Goal: Information Seeking & Learning: Learn about a topic

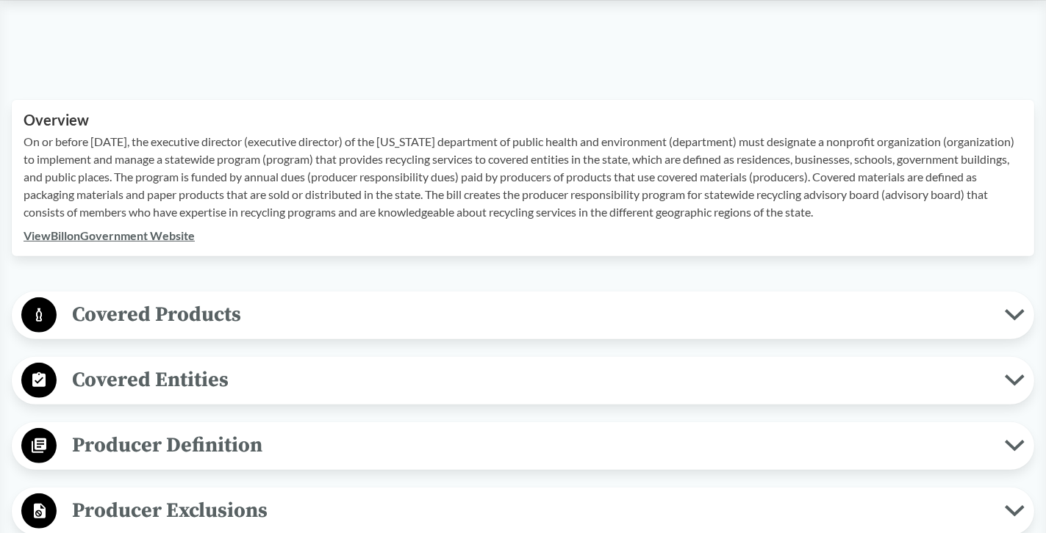
scroll to position [514, 0]
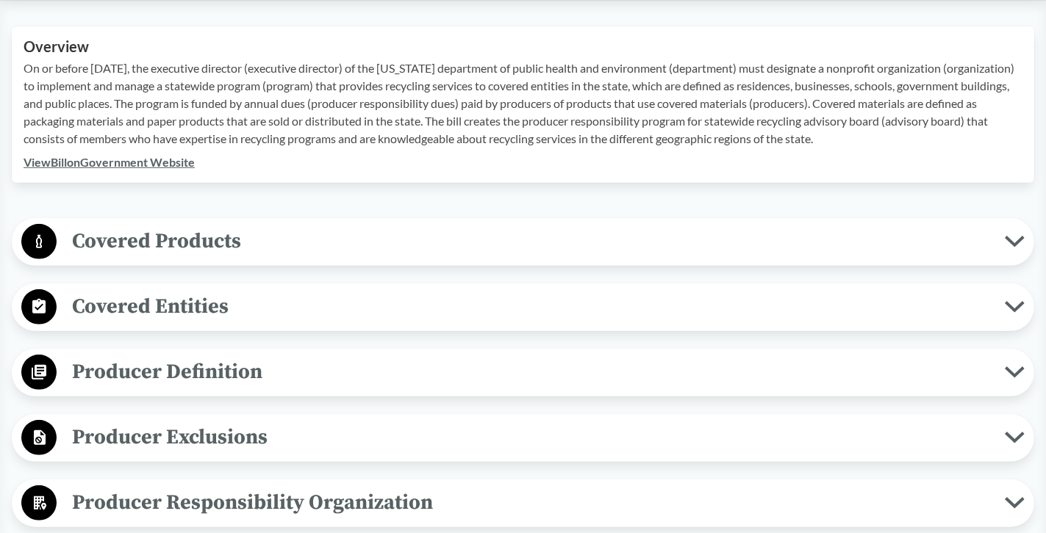
click at [153, 245] on span "Covered Products" at bounding box center [531, 241] width 948 height 33
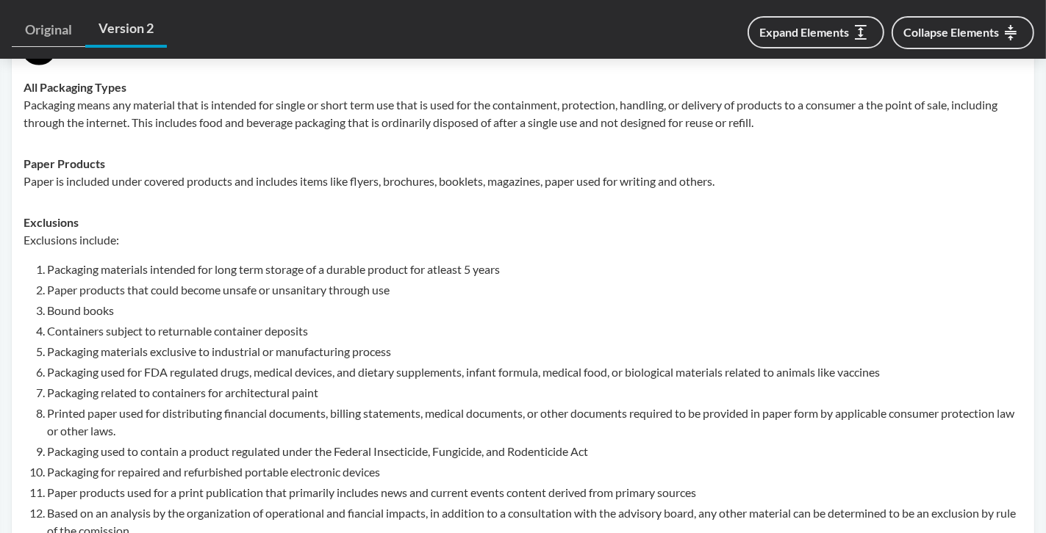
scroll to position [735, 0]
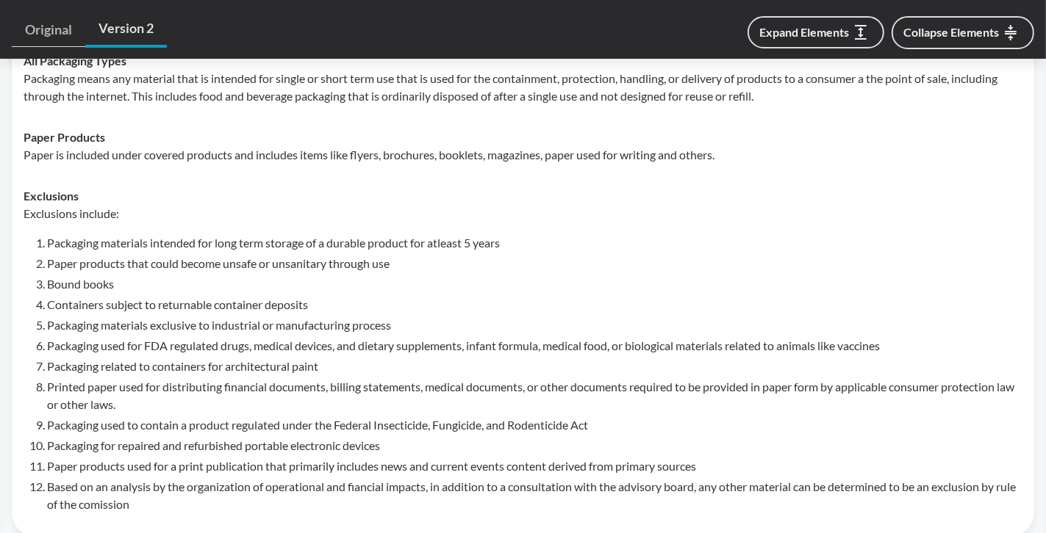
drag, startPoint x: 51, startPoint y: 247, endPoint x: 306, endPoint y: 364, distance: 279.8
click at [53, 248] on li "Packaging materials intended for long term storage of a durable product for atl…" at bounding box center [534, 243] width 975 height 18
drag, startPoint x: 57, startPoint y: 325, endPoint x: 370, endPoint y: 334, distance: 312.4
click at [370, 334] on ol "Packaging materials intended for long term storage of a durable product for atl…" at bounding box center [534, 373] width 975 height 279
click at [115, 349] on li "Packaging used for FDA regulated drugs, medical devices, and dietary supplement…" at bounding box center [534, 346] width 975 height 18
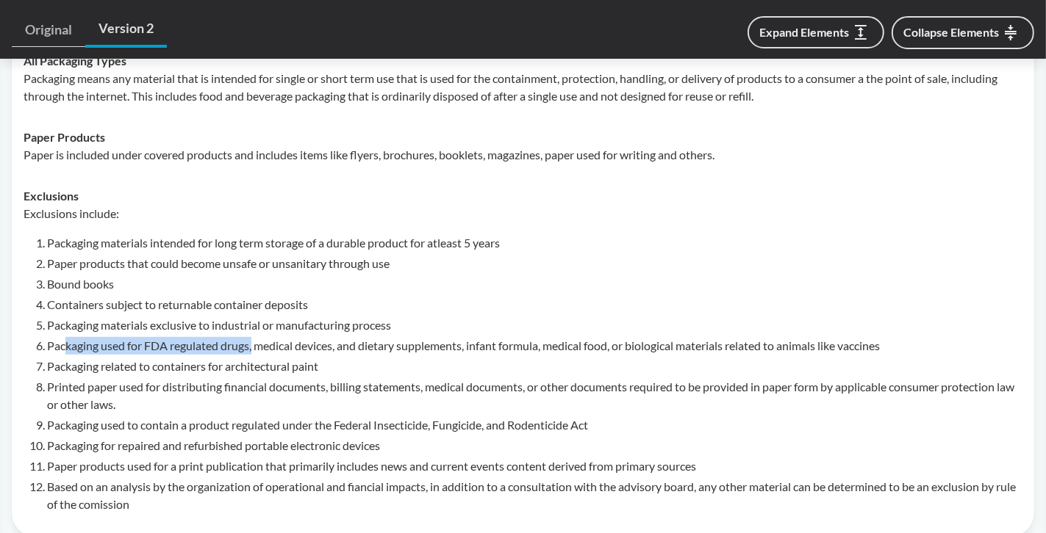
drag, startPoint x: 67, startPoint y: 344, endPoint x: 252, endPoint y: 347, distance: 185.2
click at [252, 347] on li "Packaging used for FDA regulated drugs, medical devices, and dietary supplement…" at bounding box center [534, 346] width 975 height 18
click at [110, 370] on li "Packaging related to containers for architectural paint" at bounding box center [534, 367] width 975 height 18
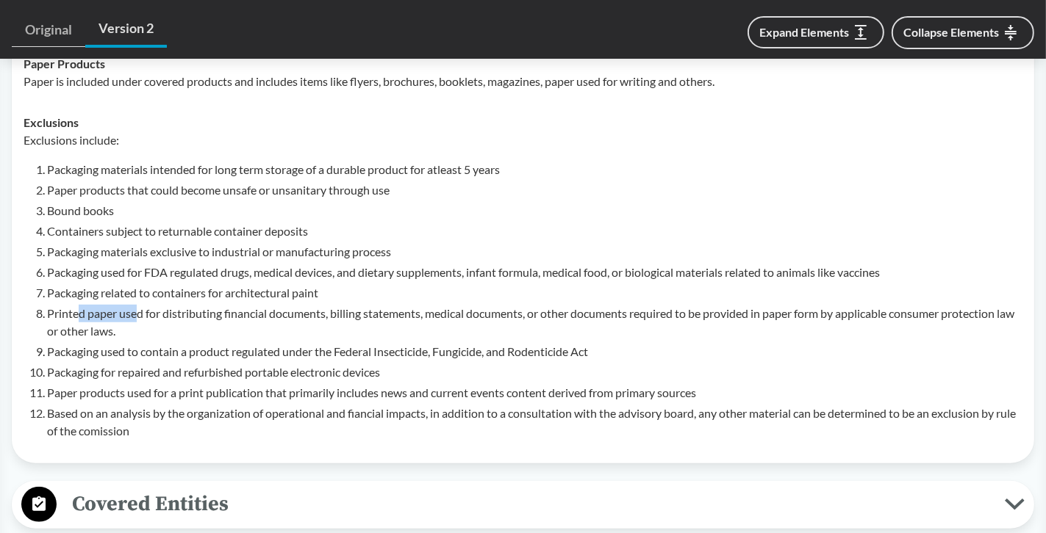
drag, startPoint x: 76, startPoint y: 312, endPoint x: 140, endPoint y: 317, distance: 64.2
click at [140, 317] on li "Printed paper used for distributing financial documents, billing statements, me…" at bounding box center [534, 322] width 975 height 35
drag, startPoint x: 140, startPoint y: 317, endPoint x: 76, endPoint y: 343, distance: 68.9
click at [76, 343] on li "Packaging used to contain a product regulated under the Federal Insecticide, Fu…" at bounding box center [534, 352] width 975 height 18
drag, startPoint x: 65, startPoint y: 351, endPoint x: 159, endPoint y: 349, distance: 94.1
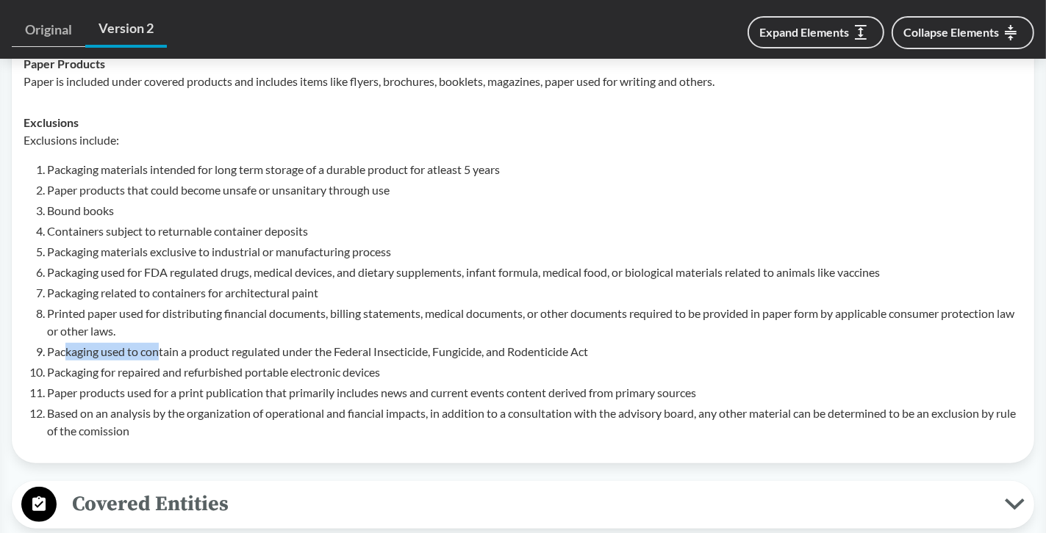
click at [159, 349] on li "Packaging used to contain a product regulated under the Federal Insecticide, Fu…" at bounding box center [534, 352] width 975 height 18
drag, startPoint x: 159, startPoint y: 349, endPoint x: 95, endPoint y: 373, distance: 68.4
click at [95, 373] on li "Packaging for repaired and refurbished portable electronic devices" at bounding box center [534, 373] width 975 height 18
drag, startPoint x: 84, startPoint y: 395, endPoint x: 185, endPoint y: 401, distance: 100.8
click at [185, 401] on ol "Packaging materials intended for long term storage of a durable product for atl…" at bounding box center [534, 300] width 975 height 279
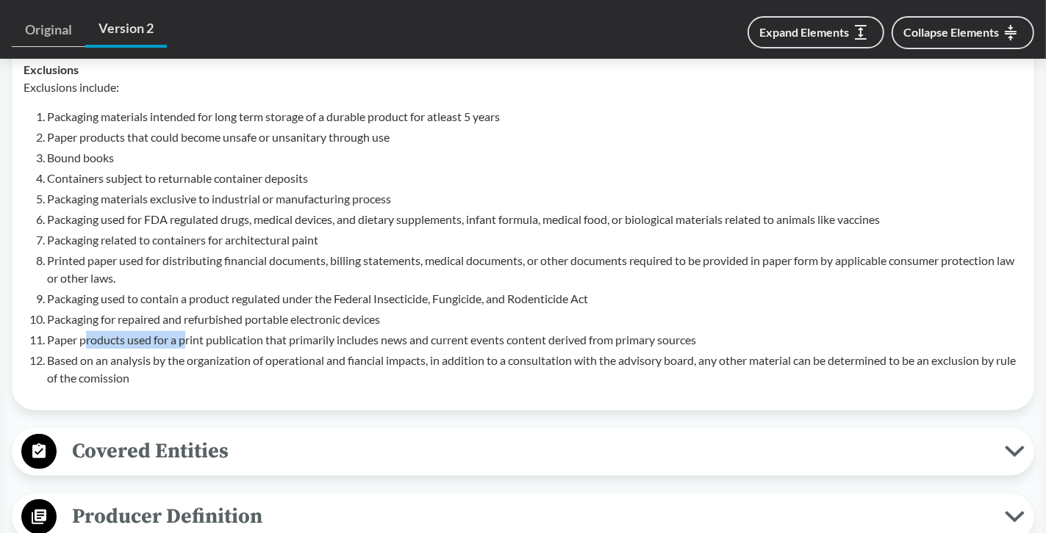
scroll to position [882, 0]
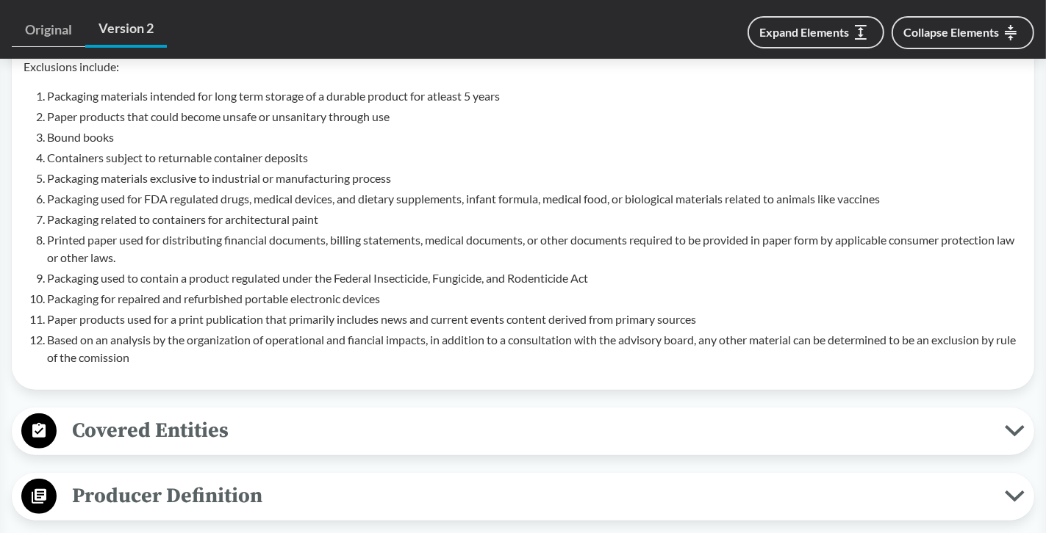
click at [144, 337] on li "Based on an analysis by the organization of operational and fiancial impacts, i…" at bounding box center [534, 348] width 975 height 35
drag, startPoint x: 85, startPoint y: 339, endPoint x: 197, endPoint y: 346, distance: 111.9
click at [197, 346] on li "Based on an analysis by the organization of operational and fiancial impacts, i…" at bounding box center [534, 348] width 975 height 35
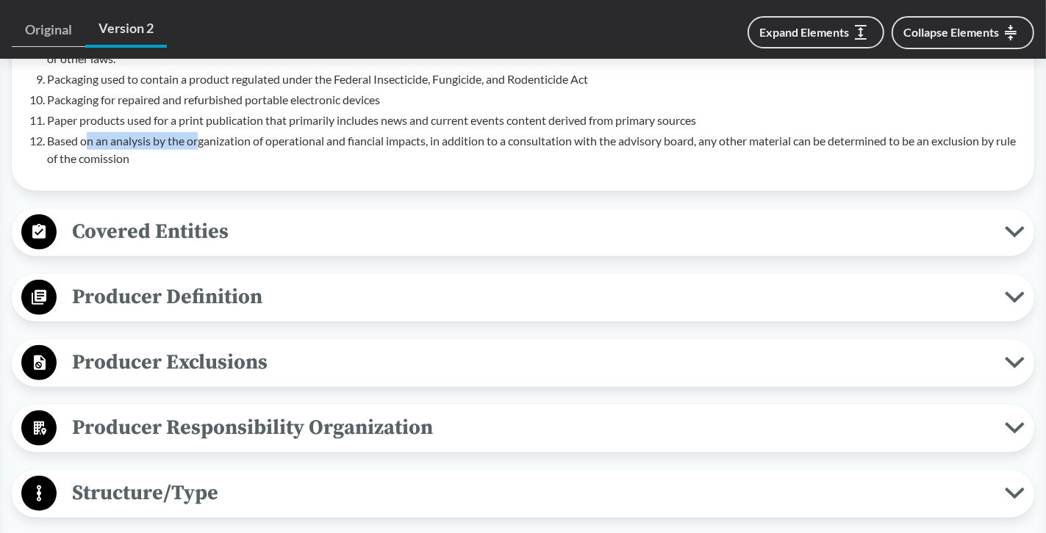
scroll to position [1102, 0]
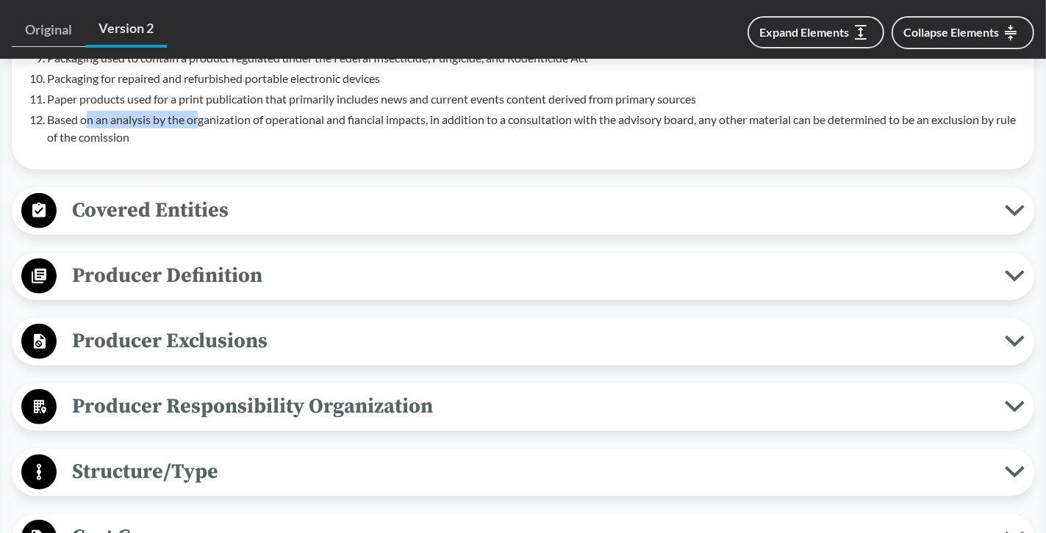
click at [143, 211] on span "Covered Entities" at bounding box center [531, 210] width 948 height 33
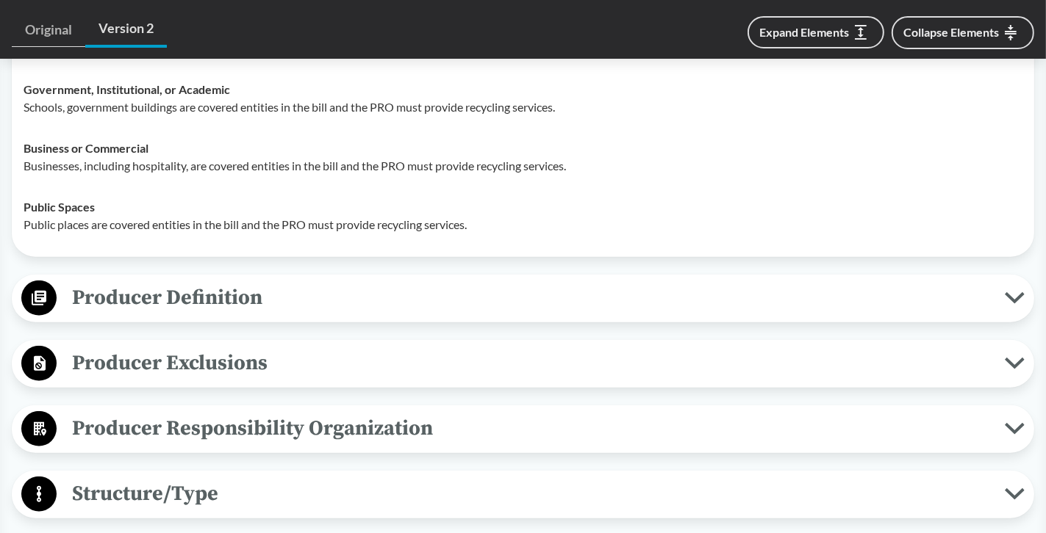
scroll to position [1323, 0]
click at [118, 299] on span "Producer Definition" at bounding box center [531, 297] width 948 height 33
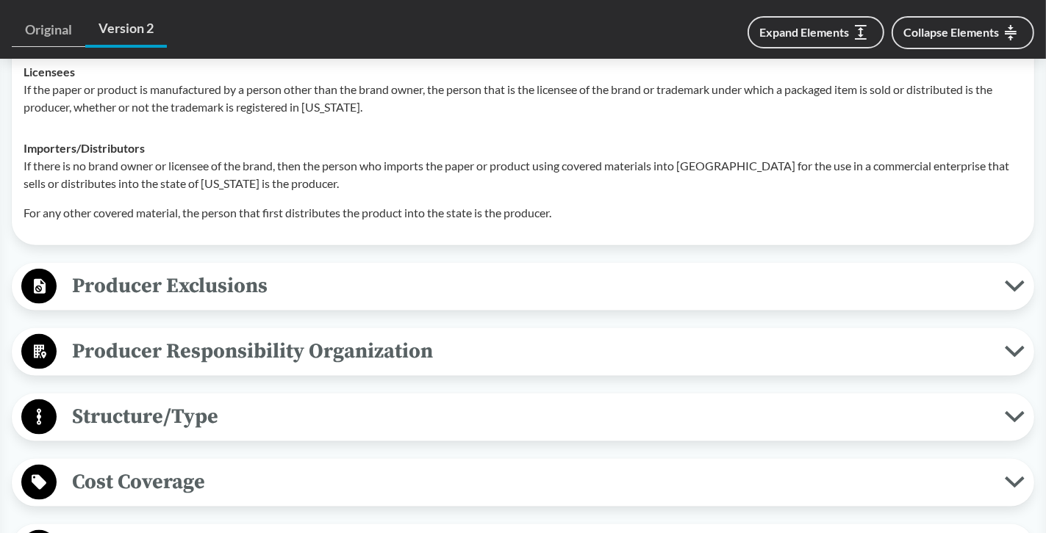
scroll to position [1690, 0]
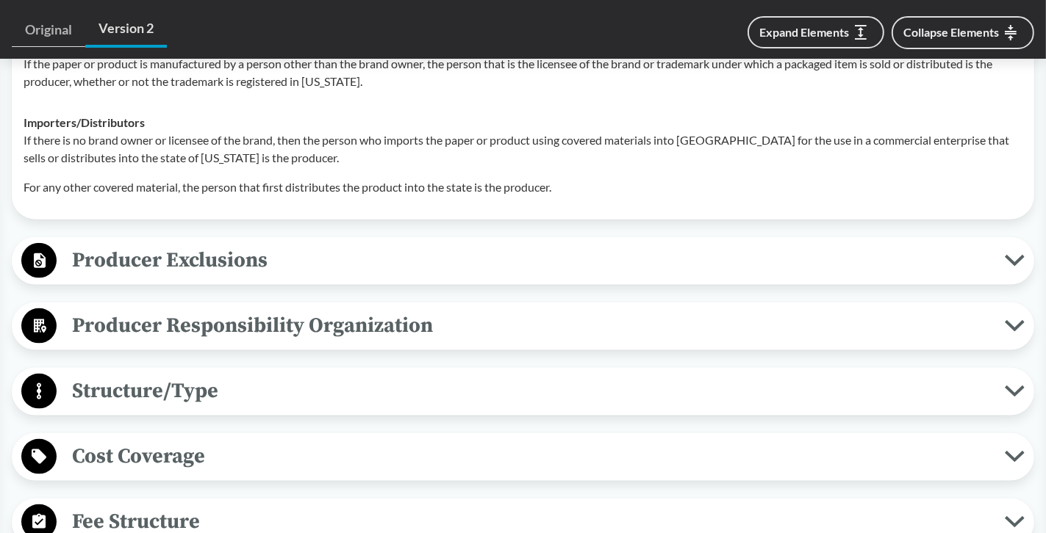
click at [224, 254] on span "Producer Exclusions" at bounding box center [531, 260] width 948 height 33
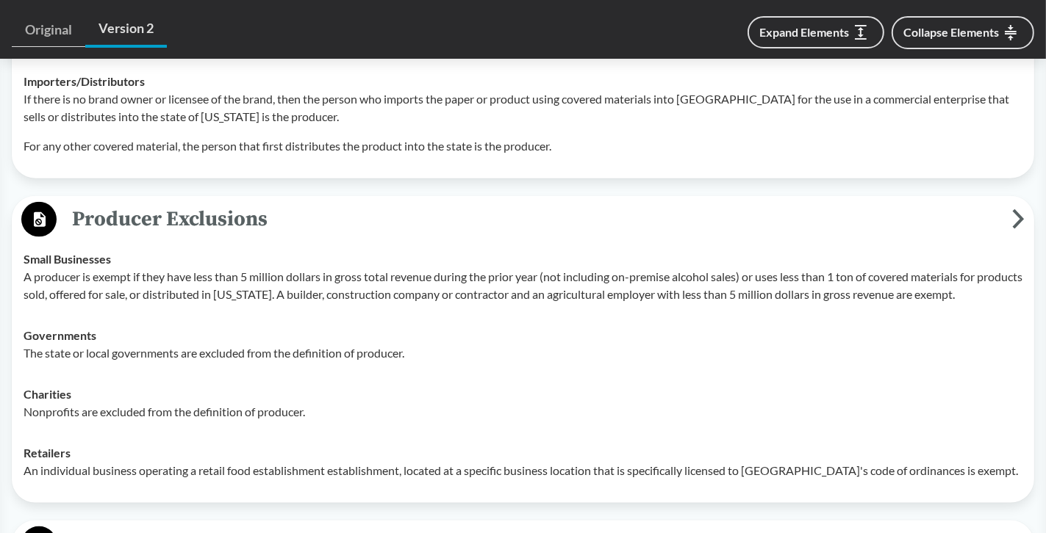
scroll to position [1763, 0]
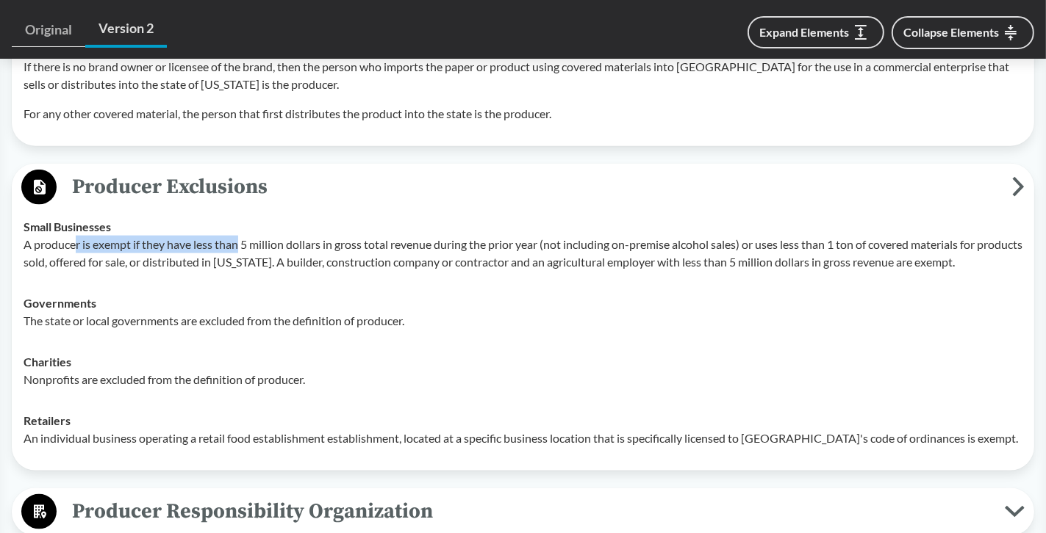
drag, startPoint x: 77, startPoint y: 245, endPoint x: 238, endPoint y: 246, distance: 160.9
click at [238, 246] on p "A producer is exempt if they have less than 5 million dollars in gross total re…" at bounding box center [523, 253] width 999 height 35
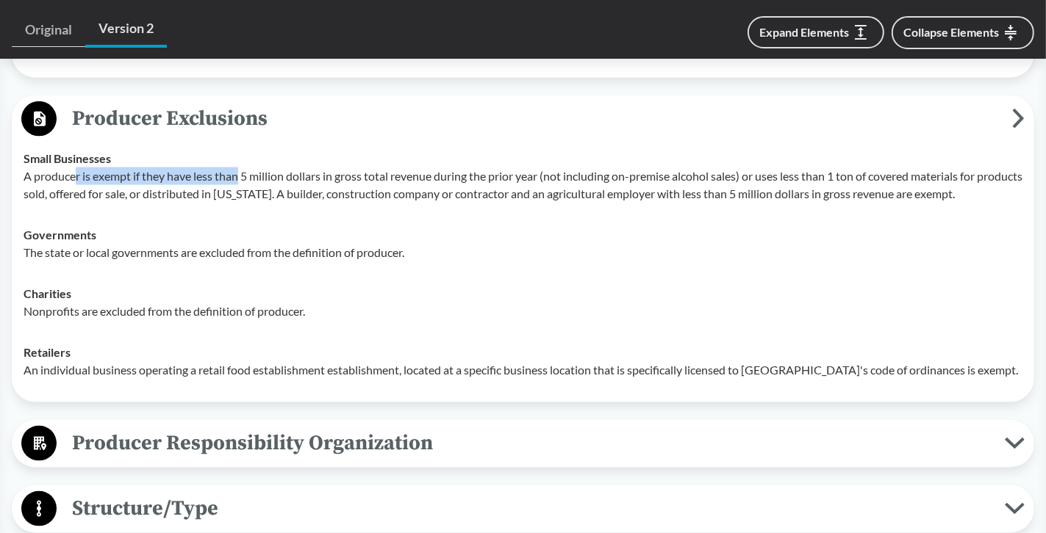
scroll to position [1690, 0]
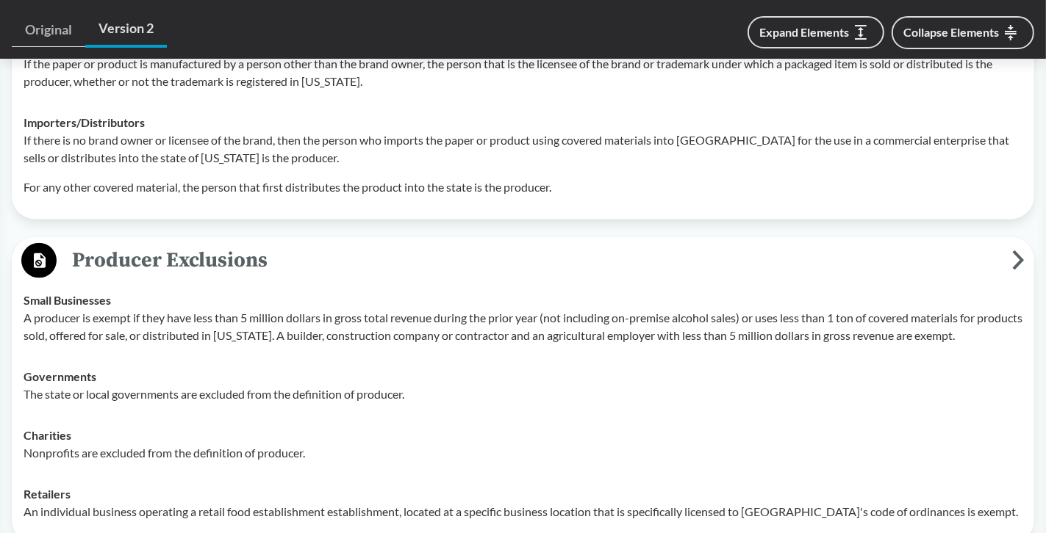
click at [282, 317] on p "A producer is exempt if they have less than 5 million dollars in gross total re…" at bounding box center [523, 326] width 999 height 35
click at [156, 334] on p "A producer is exempt if they have less than 5 million dollars in gross total re…" at bounding box center [523, 326] width 999 height 35
click at [107, 405] on td "Governments The state or local governments are excluded from the definition of …" at bounding box center [523, 385] width 1012 height 59
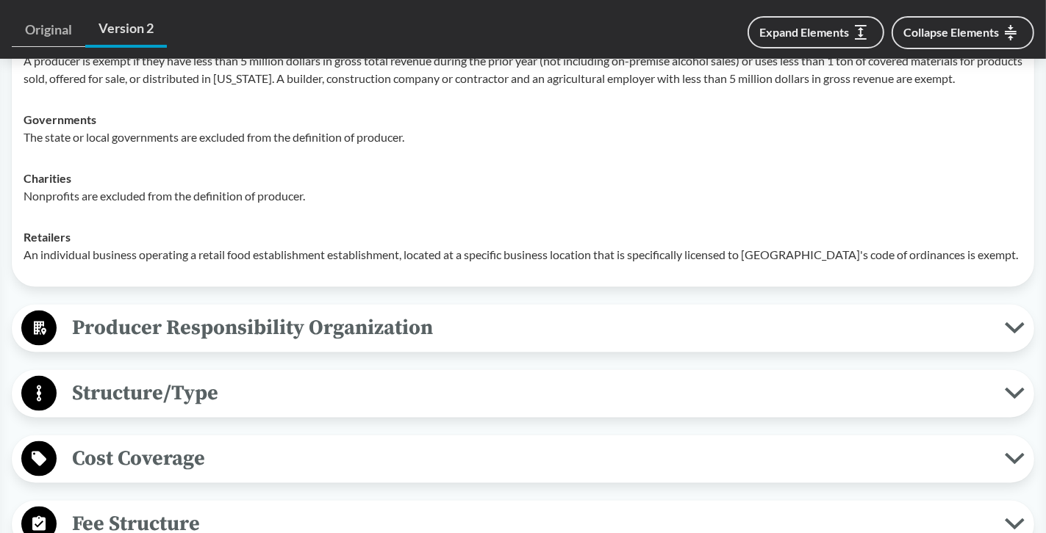
scroll to position [1984, 0]
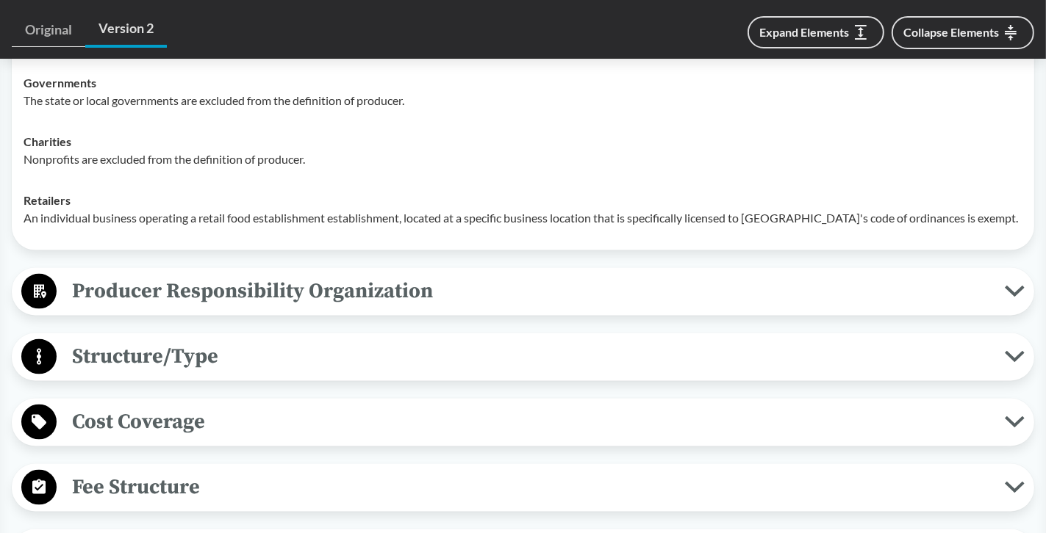
click at [276, 286] on span "Producer Responsibility Organization" at bounding box center [531, 291] width 948 height 33
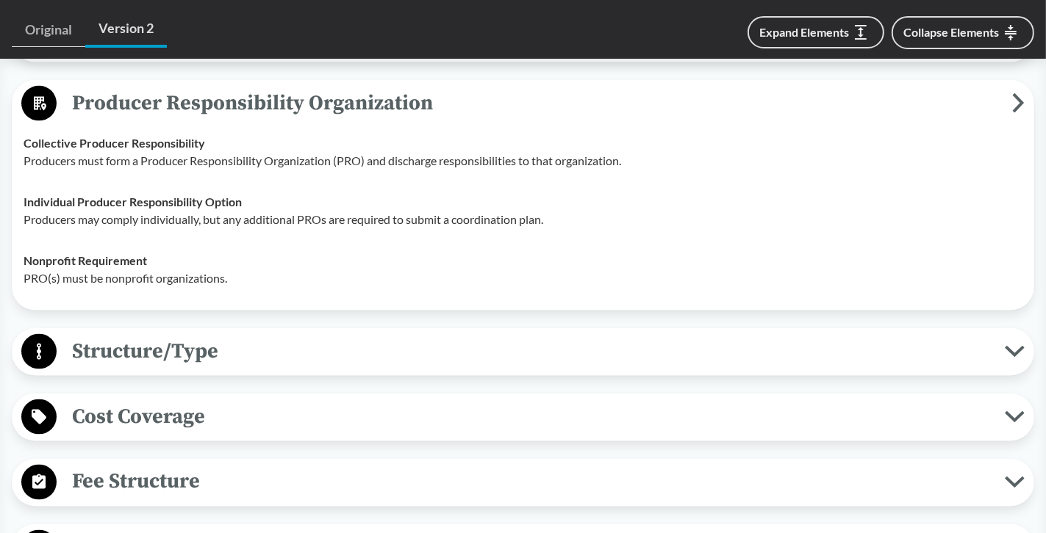
scroll to position [2204, 0]
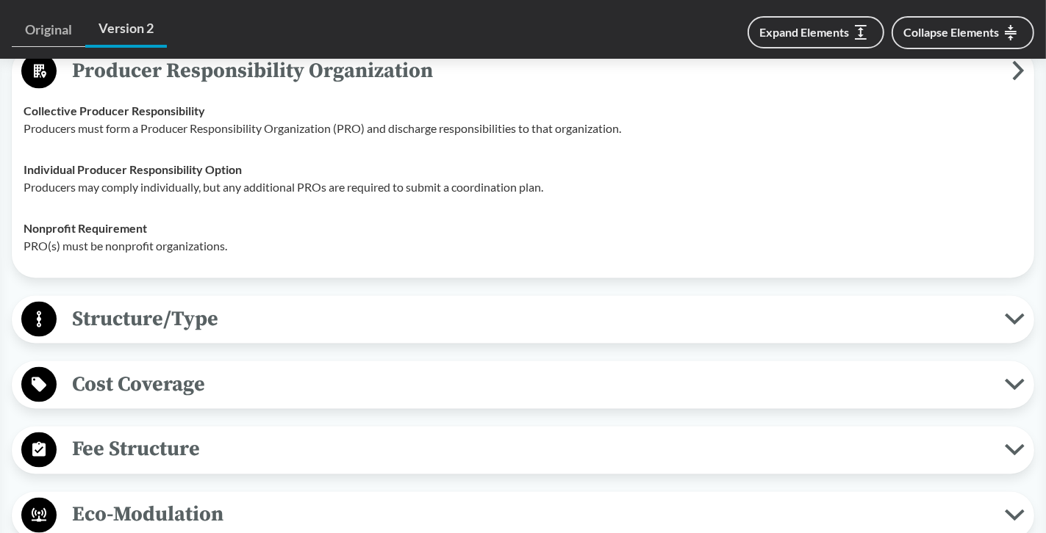
click at [180, 322] on span "Structure/Type" at bounding box center [531, 319] width 948 height 33
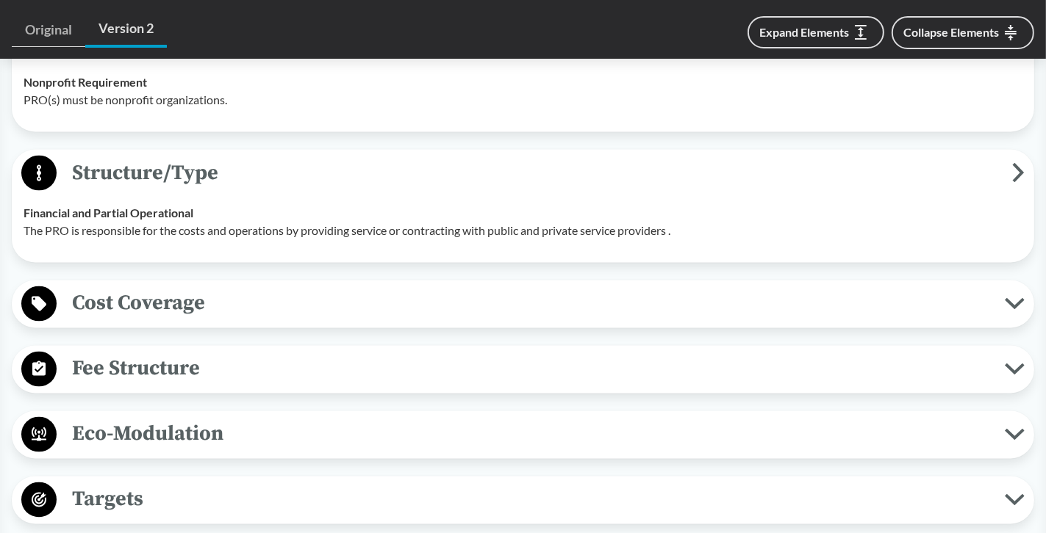
scroll to position [2351, 0]
click at [184, 315] on span "Cost Coverage" at bounding box center [531, 303] width 948 height 33
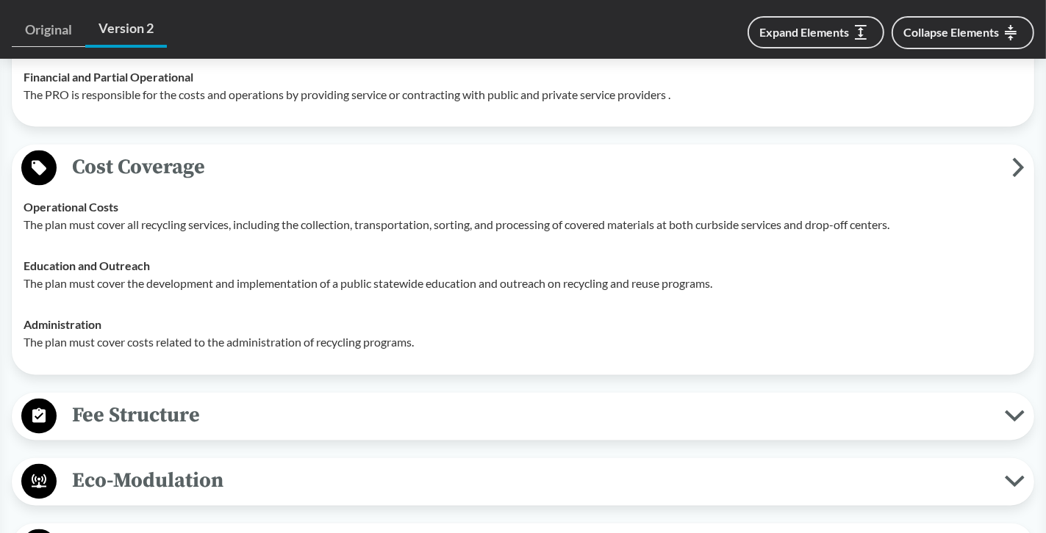
scroll to position [2498, 0]
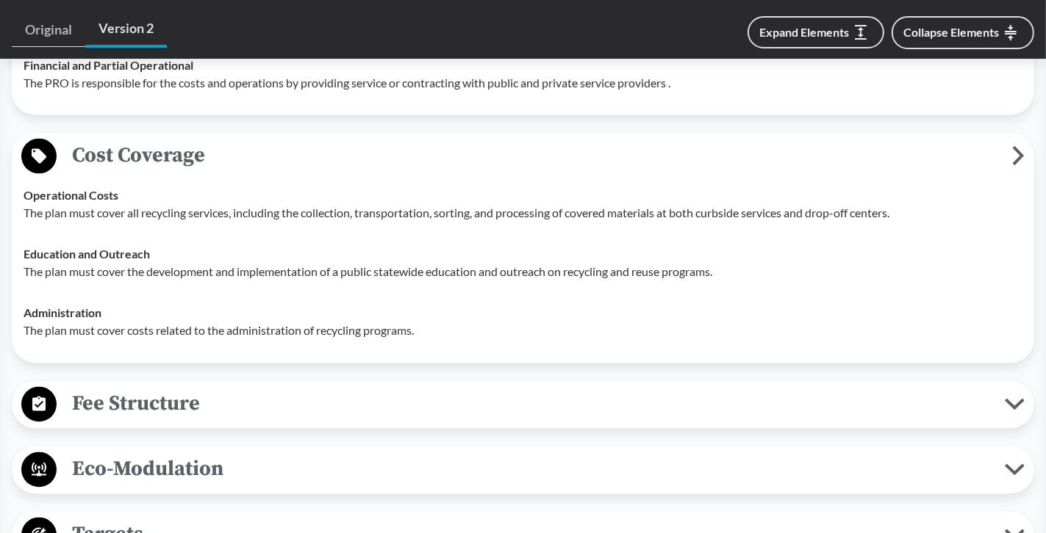
click at [170, 393] on span "Fee Structure" at bounding box center [531, 404] width 948 height 33
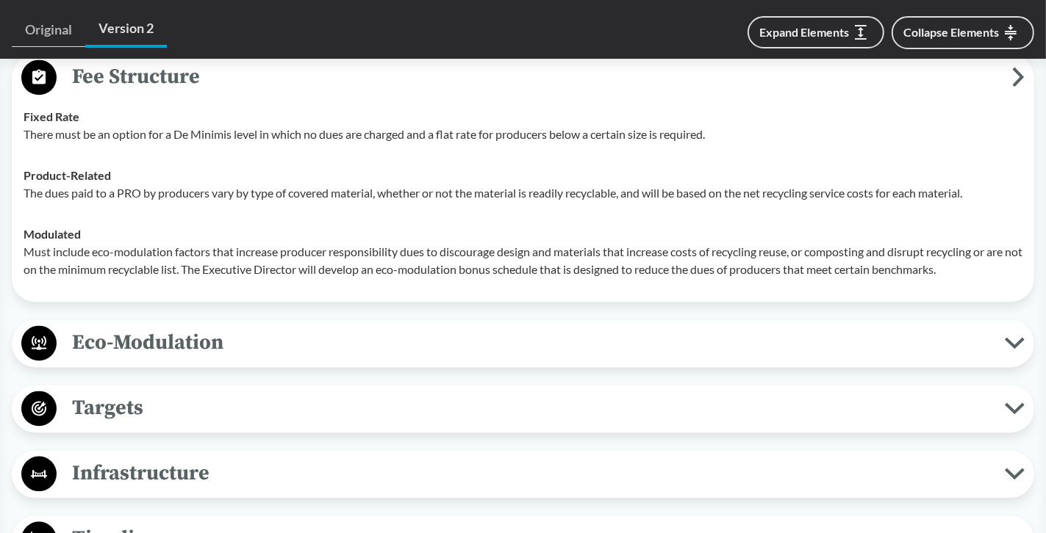
scroll to position [2865, 0]
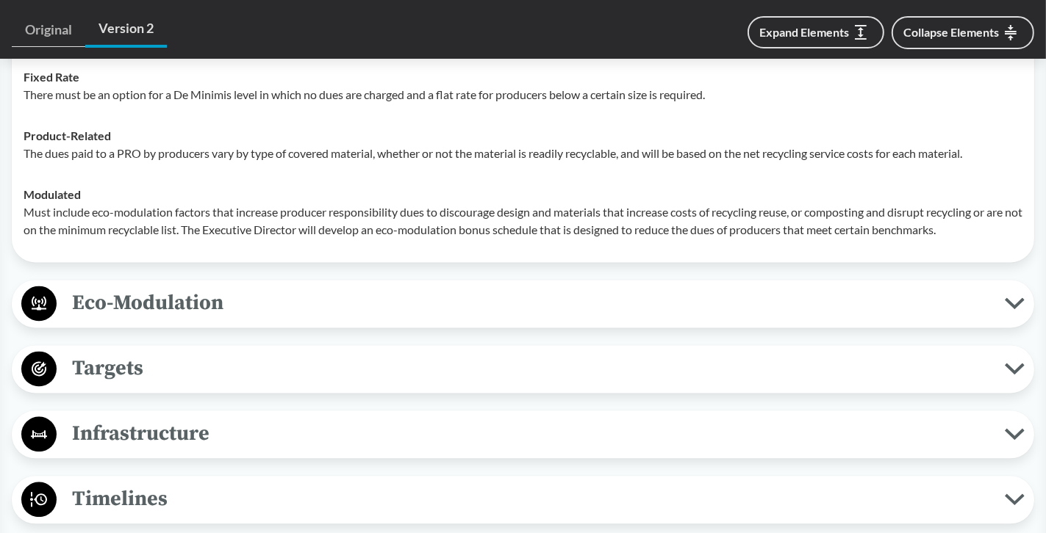
click at [152, 309] on span "Eco-Modulation" at bounding box center [531, 303] width 948 height 33
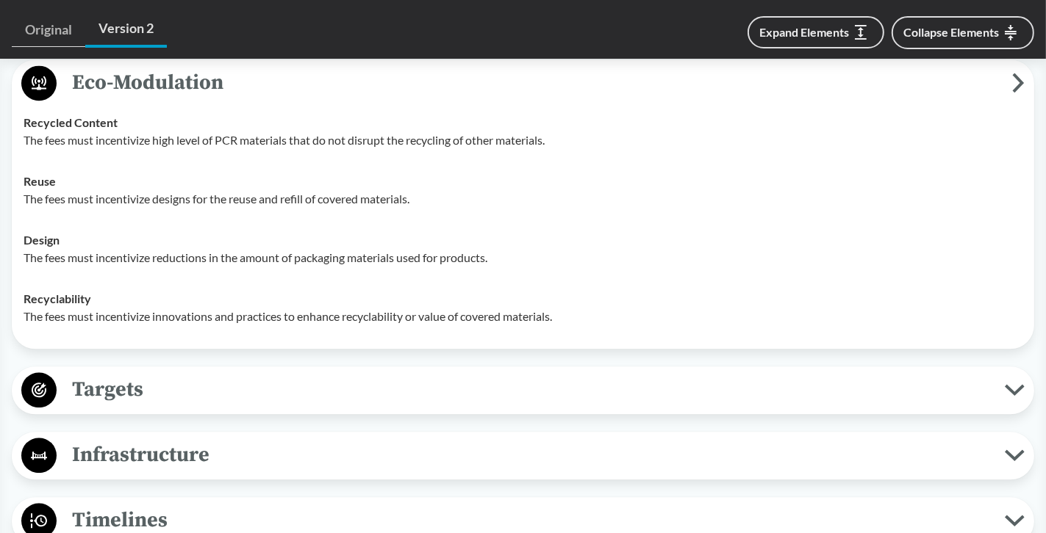
click at [130, 382] on span "Targets" at bounding box center [531, 389] width 948 height 33
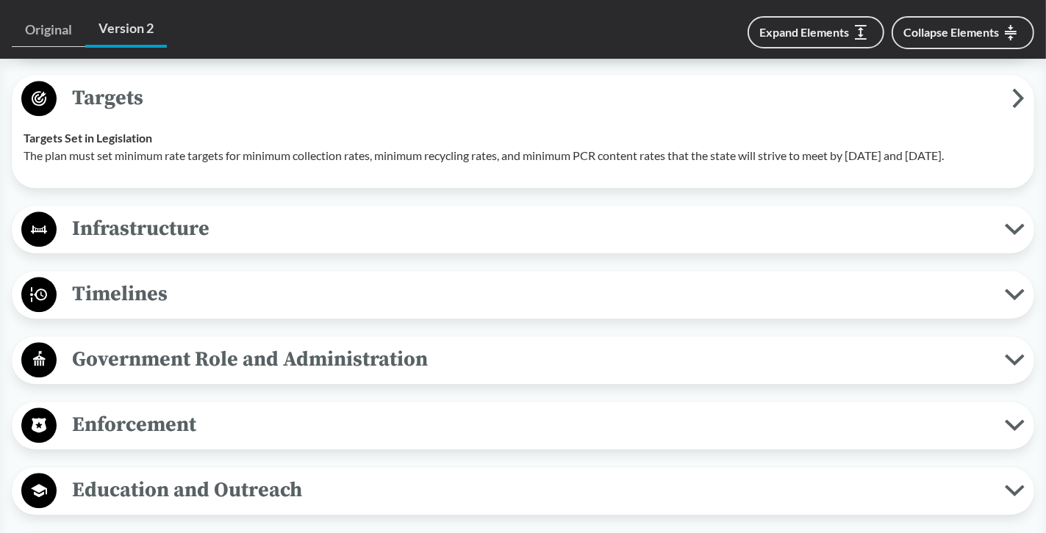
scroll to position [3380, 0]
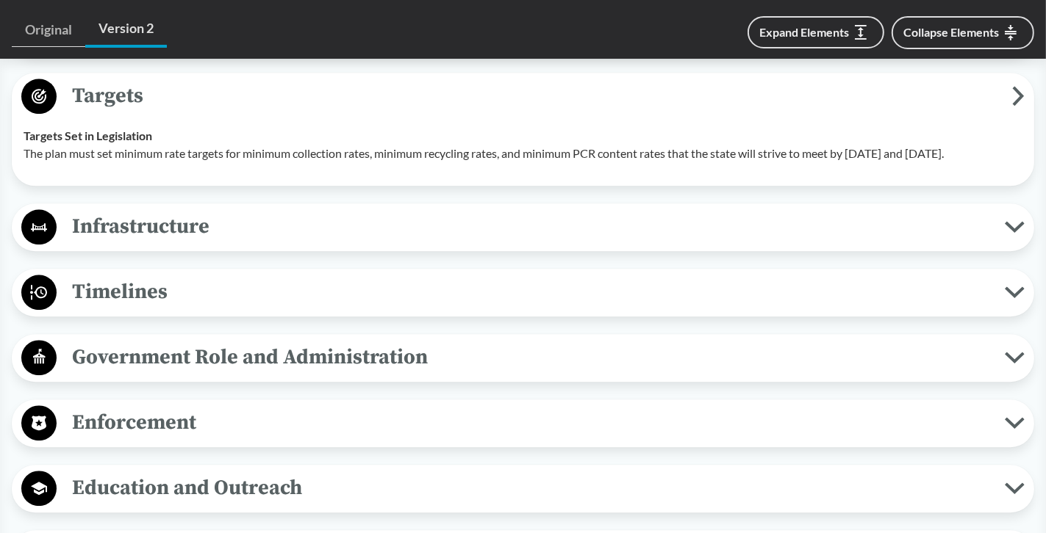
click at [145, 309] on span "Timelines" at bounding box center [531, 292] width 948 height 33
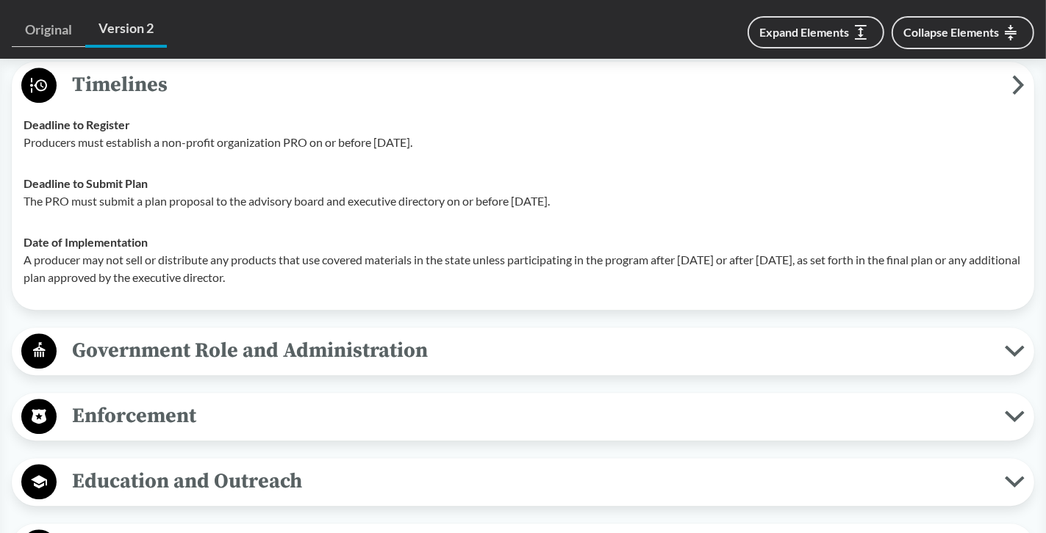
scroll to position [3600, 0]
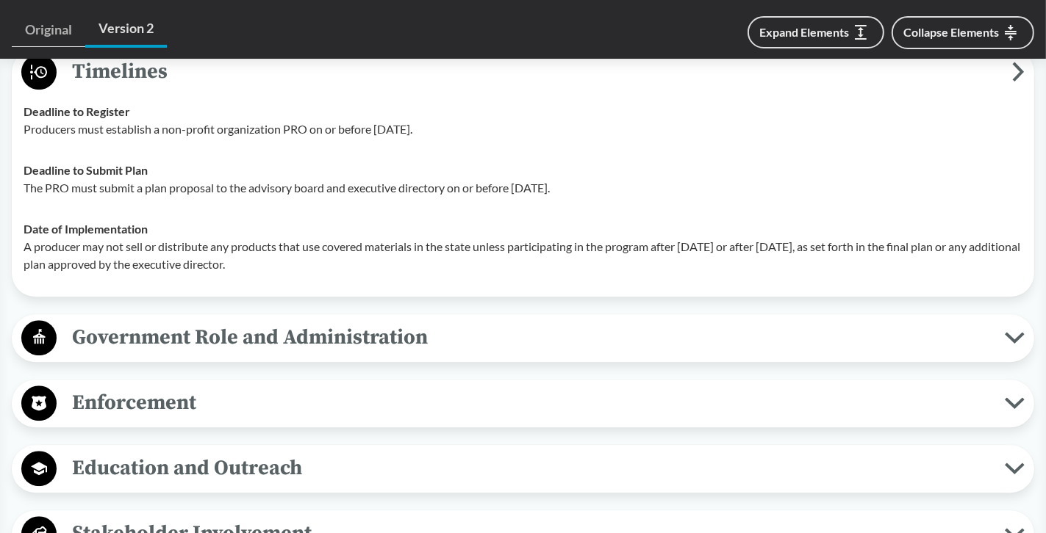
click at [408, 138] on p "Producers must establish a non-profit organization PRO on or before June 1, 202…" at bounding box center [523, 129] width 999 height 18
drag, startPoint x: 378, startPoint y: 146, endPoint x: 442, endPoint y: 143, distance: 63.3
click at [442, 138] on p "Producers must establish a non-profit organization PRO on or before June 1, 202…" at bounding box center [523, 129] width 999 height 18
click at [88, 265] on p "A producer may not sell or distribute any products that use covered materials i…" at bounding box center [523, 255] width 999 height 35
click at [145, 260] on p "A producer may not sell or distribute any products that use covered materials i…" at bounding box center [523, 255] width 999 height 35
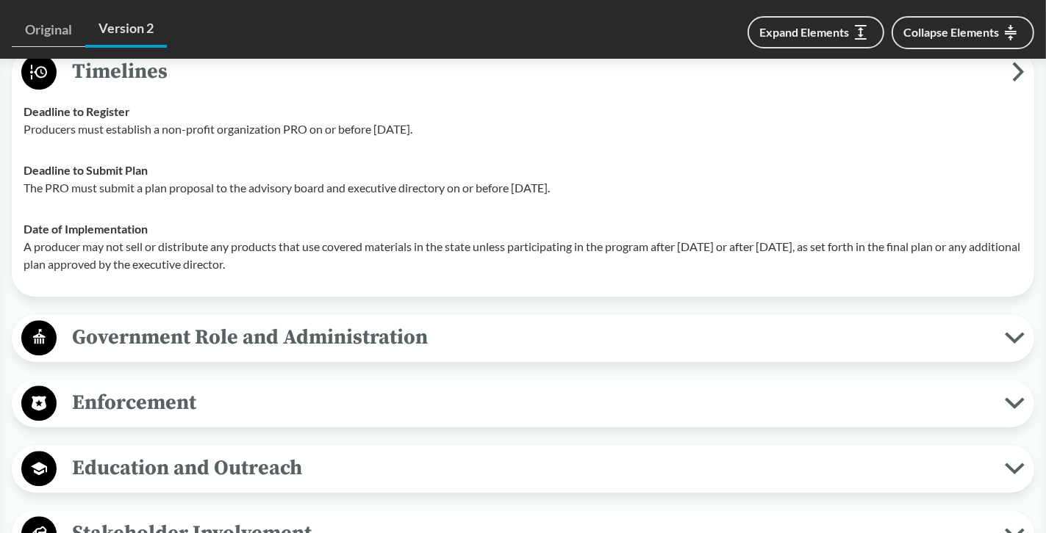
click at [277, 261] on p "A producer may not sell or distribute any products that use covered materials i…" at bounding box center [523, 255] width 999 height 35
click at [766, 257] on p "A producer may not sell or distribute any products that use covered materials i…" at bounding box center [523, 255] width 999 height 35
drag, startPoint x: 683, startPoint y: 264, endPoint x: 874, endPoint y: 259, distance: 191.8
click at [874, 259] on p "A producer may not sell or distribute any products that use covered materials i…" at bounding box center [523, 255] width 999 height 35
copy p "July 1, 2025 or after January 1, 2029,"
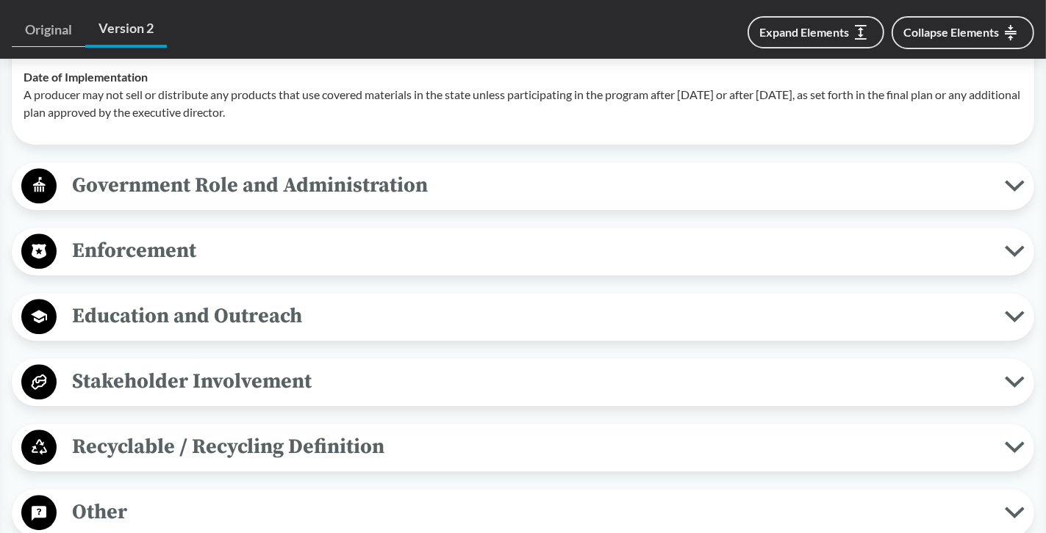
scroll to position [3821, 0]
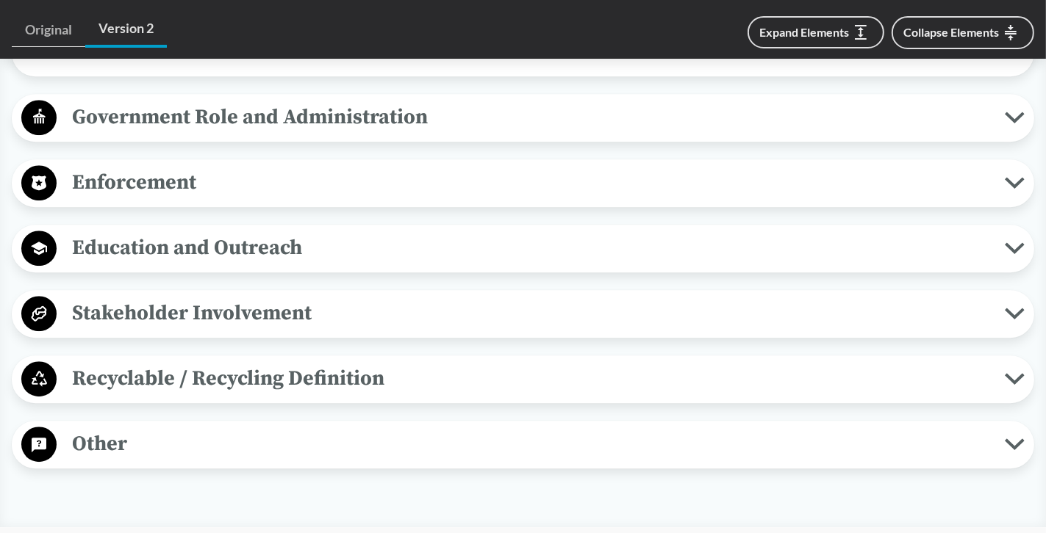
click at [181, 265] on span "Education and Outreach" at bounding box center [531, 247] width 948 height 33
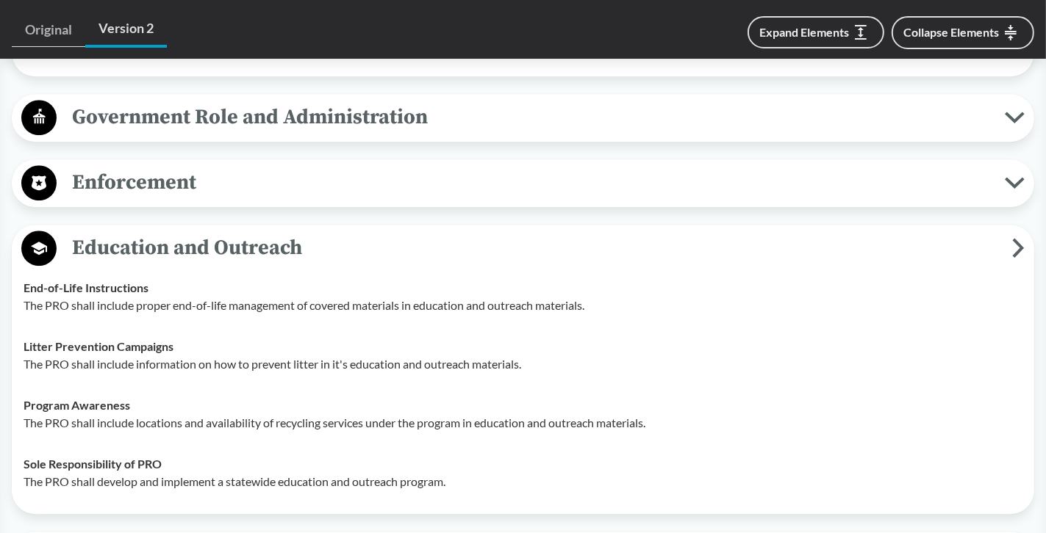
click at [181, 265] on span "Education and Outreach" at bounding box center [534, 247] width 955 height 33
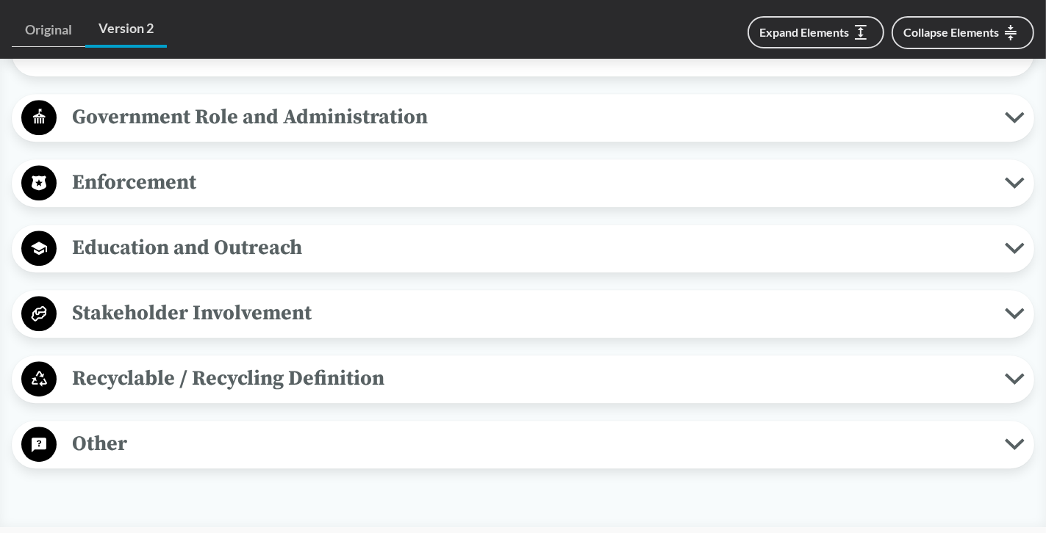
click at [109, 457] on span "Other" at bounding box center [531, 444] width 948 height 33
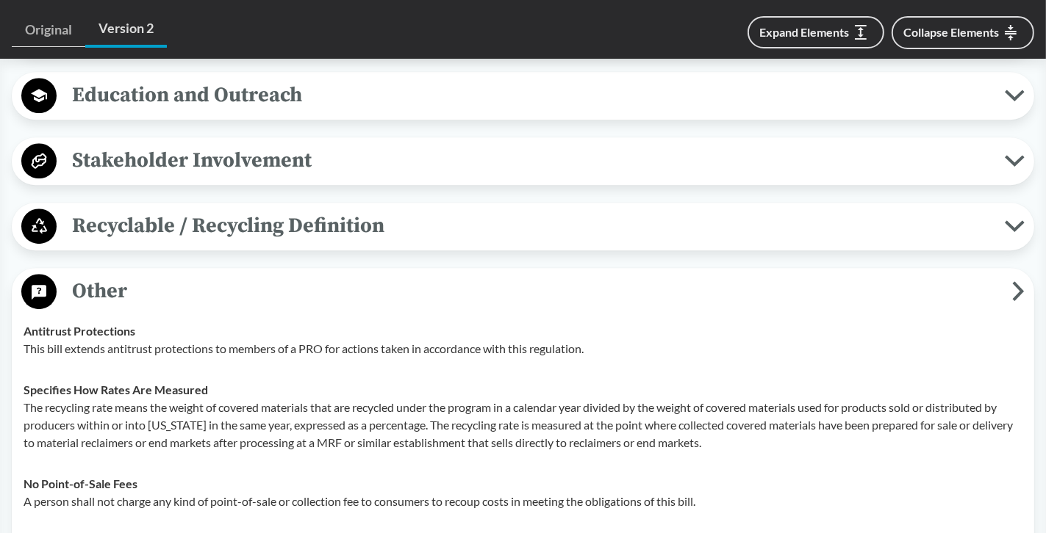
scroll to position [3968, 0]
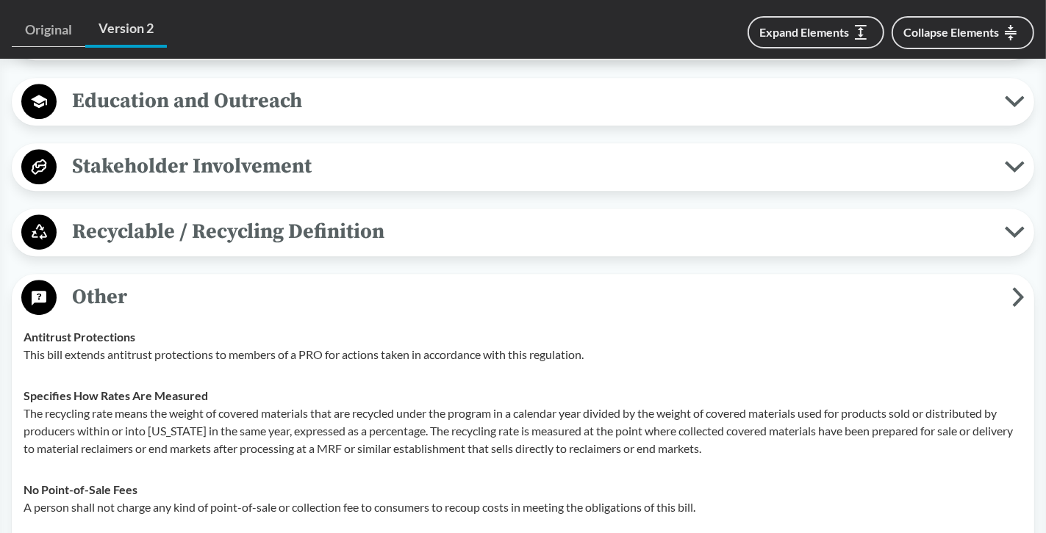
click at [298, 248] on span "Recyclable / Recycling Definition" at bounding box center [531, 231] width 948 height 33
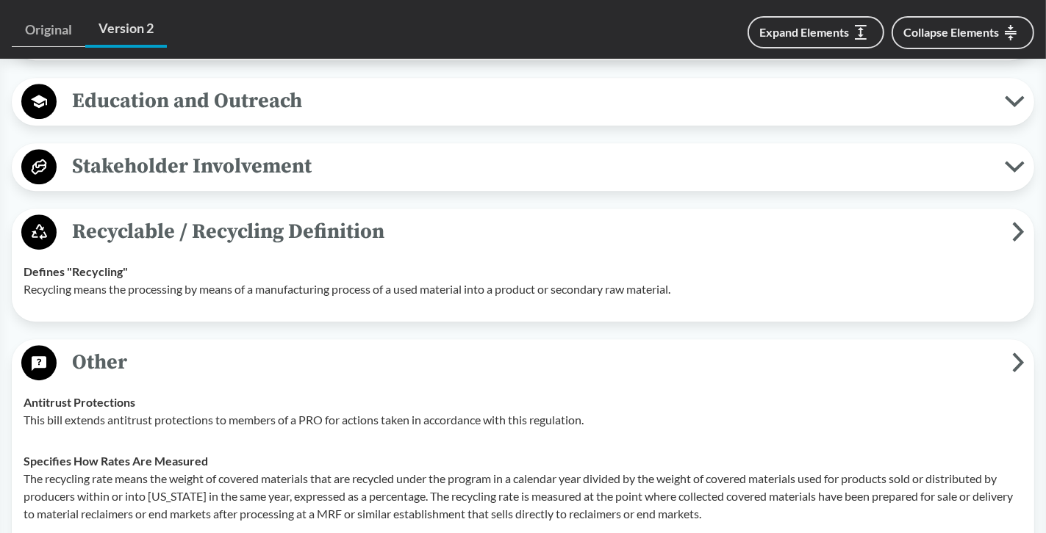
click at [259, 166] on span "Stakeholder Involvement" at bounding box center [531, 166] width 948 height 33
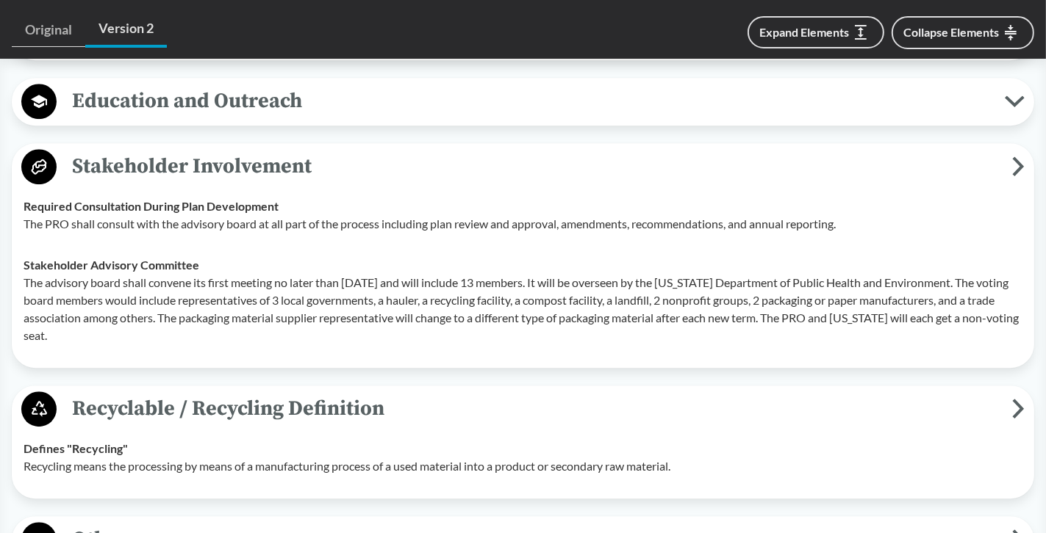
click at [247, 118] on span "Education and Outreach" at bounding box center [531, 100] width 948 height 33
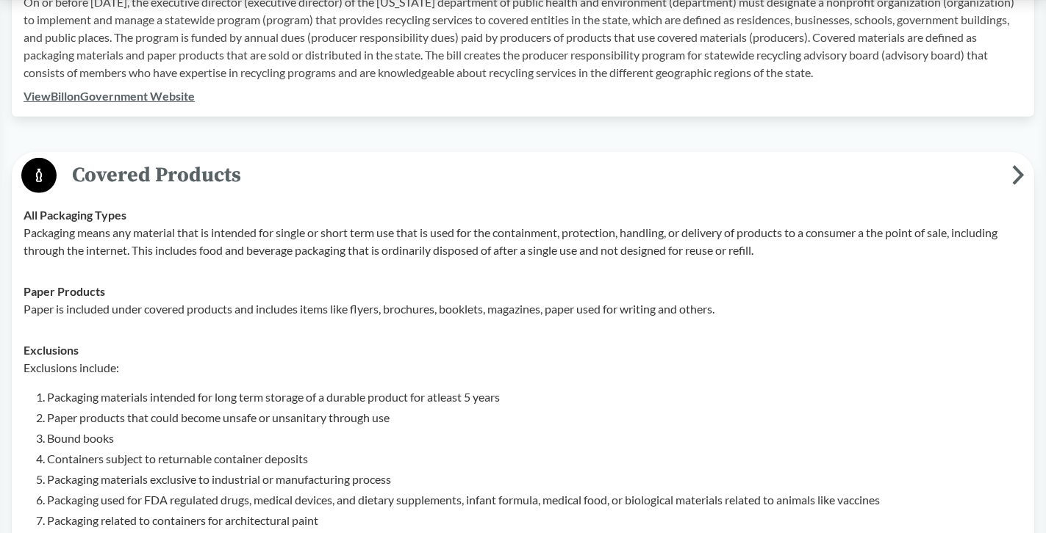
scroll to position [814, 0]
